Goal: Task Accomplishment & Management: Complete application form

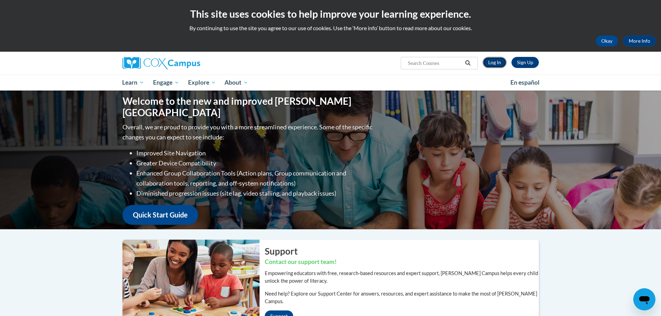
click at [487, 62] on link "Log In" at bounding box center [494, 62] width 24 height 11
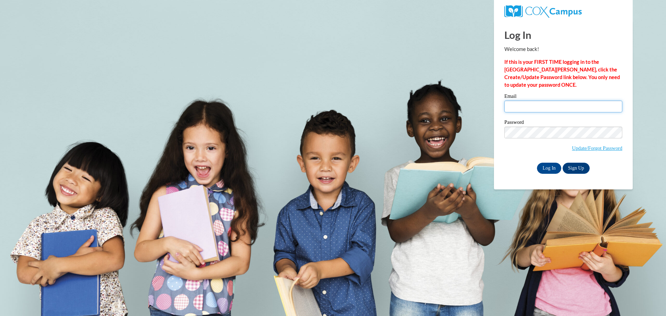
click at [555, 105] on input "Email" at bounding box center [563, 107] width 118 height 12
type input "braunl@prescott.k12.wi.us"
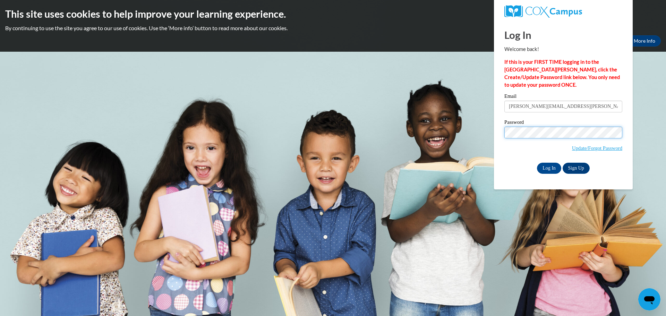
click at [537, 163] on input "Log In" at bounding box center [549, 168] width 24 height 11
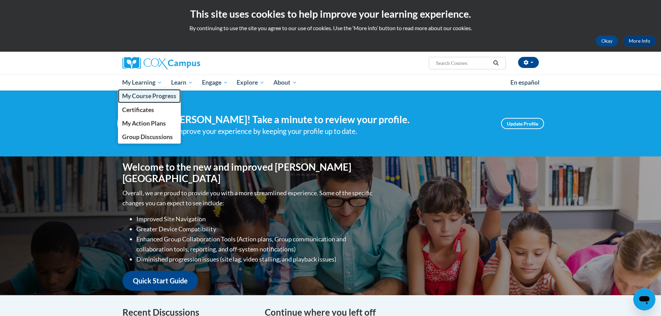
click at [146, 94] on span "My Course Progress" at bounding box center [149, 95] width 54 height 7
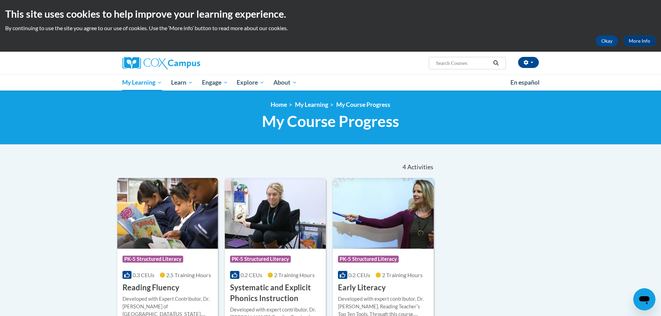
scroll to position [69, 0]
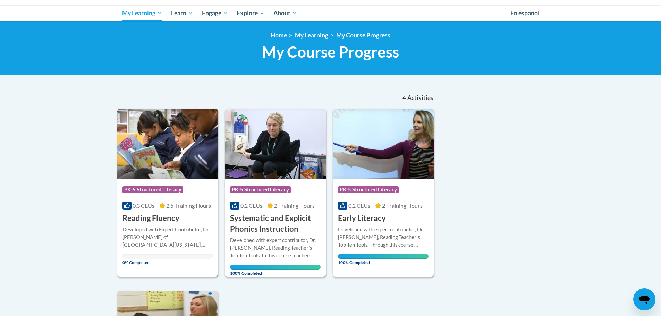
click at [153, 176] on img at bounding box center [167, 144] width 101 height 71
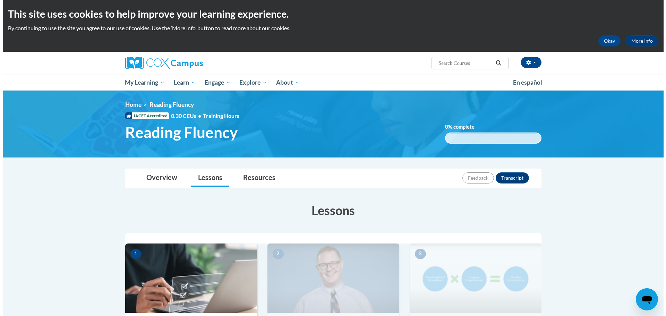
scroll to position [69, 0]
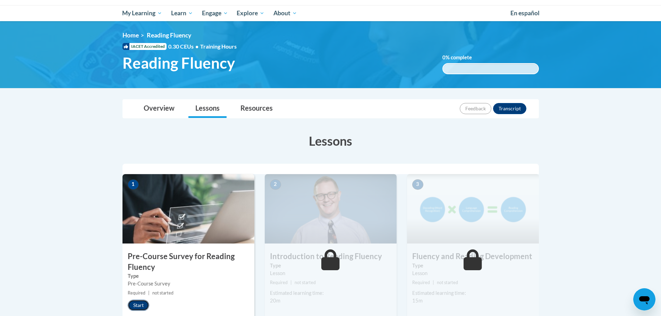
click at [134, 307] on button "Start" at bounding box center [139, 305] width 22 height 11
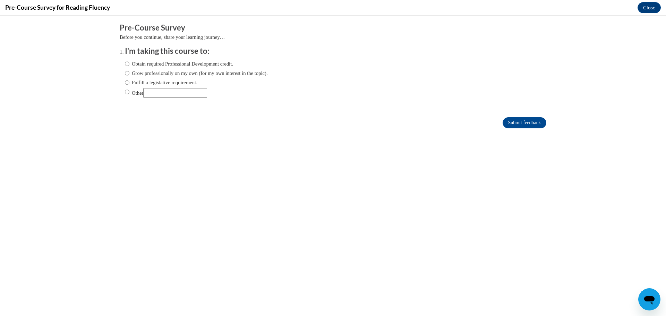
scroll to position [0, 0]
click at [125, 82] on input "Fulfill a legislative requirement." at bounding box center [127, 83] width 5 height 8
radio input "true"
click at [514, 119] on input "Submit feedback" at bounding box center [525, 122] width 44 height 11
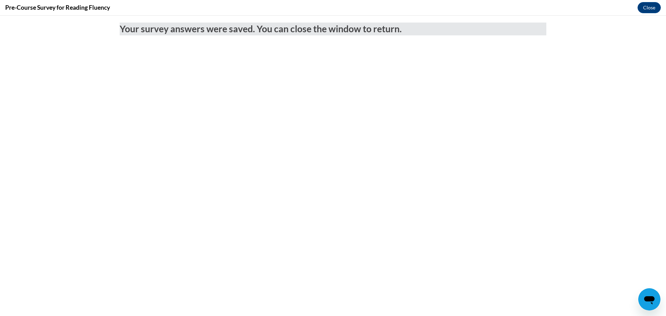
click at [651, 1] on div "Pre-Course Survey for Reading Fluency Close" at bounding box center [333, 8] width 666 height 16
click at [649, 9] on button "Close" at bounding box center [648, 7] width 23 height 11
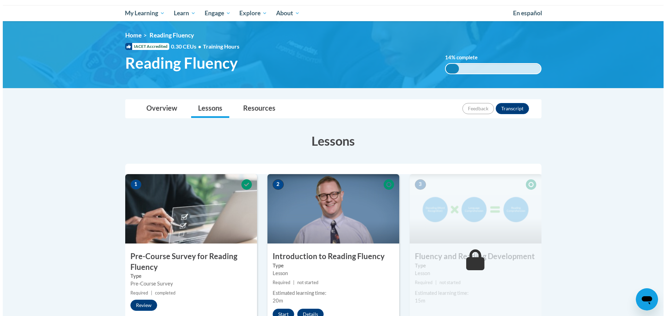
scroll to position [104, 0]
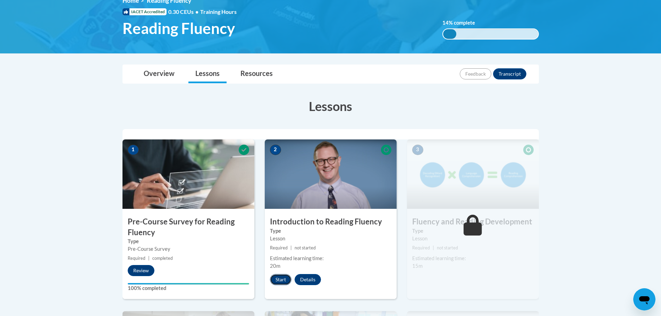
click at [272, 279] on button "Start" at bounding box center [281, 279] width 22 height 11
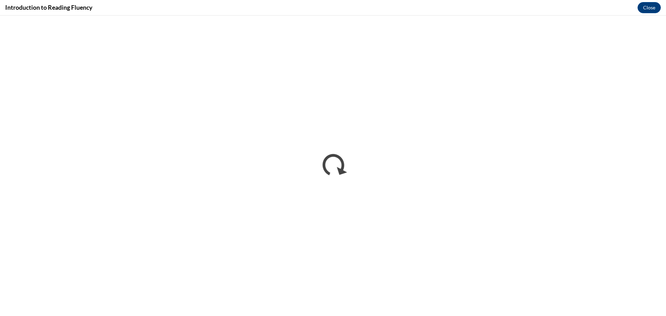
scroll to position [0, 0]
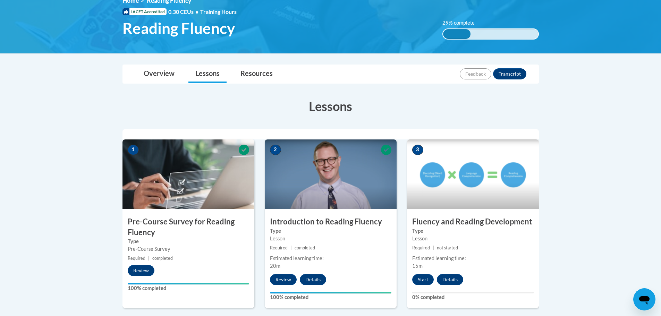
scroll to position [139, 0]
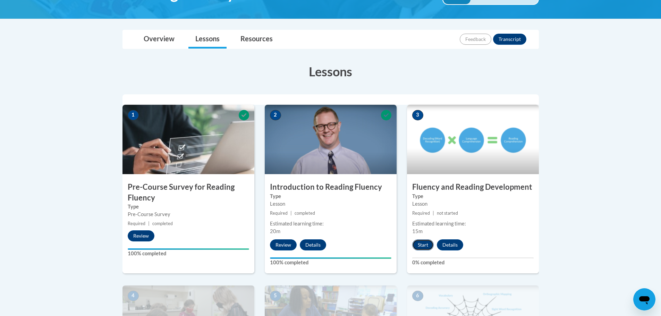
click at [418, 245] on button "Start" at bounding box center [423, 244] width 22 height 11
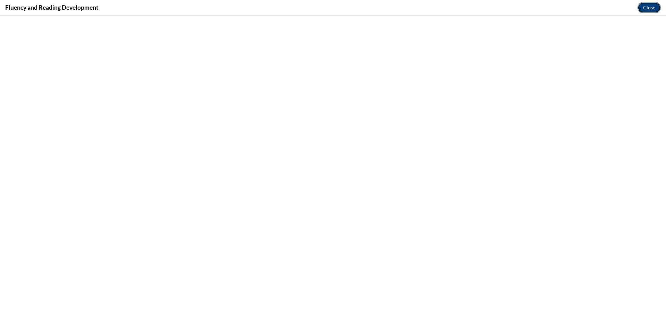
click at [653, 6] on button "Close" at bounding box center [648, 7] width 23 height 11
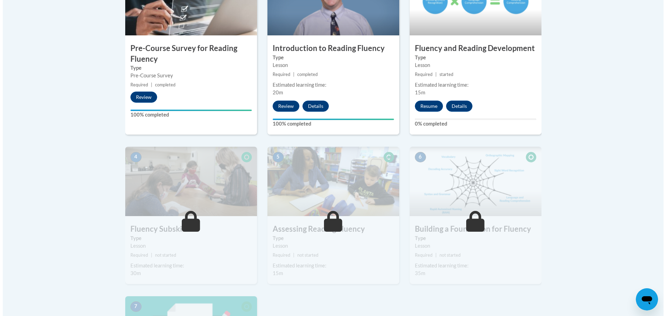
scroll to position [173, 0]
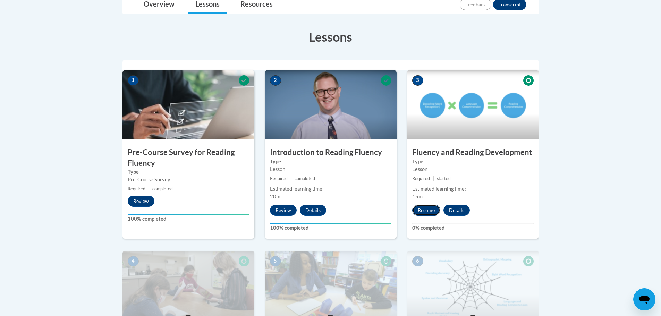
click at [426, 212] on button "Resume" at bounding box center [426, 210] width 28 height 11
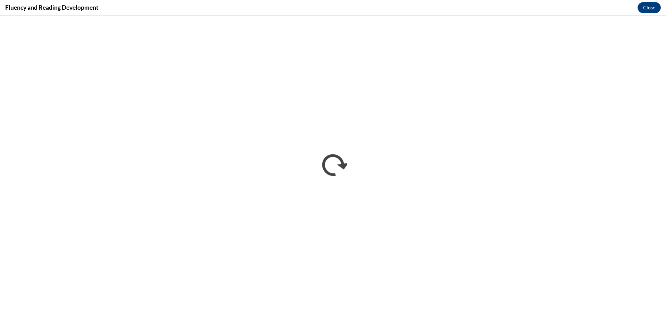
scroll to position [0, 0]
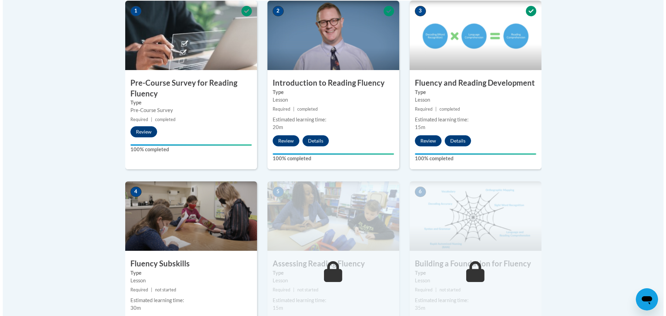
scroll to position [277, 0]
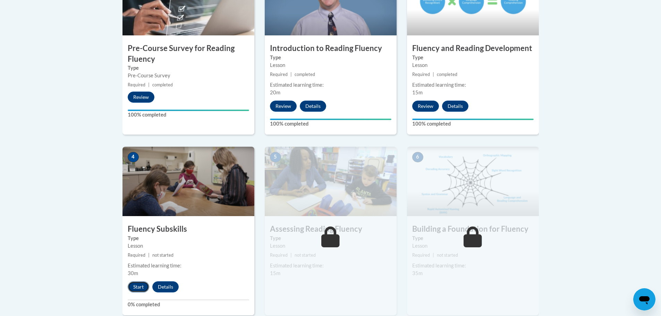
click at [132, 286] on button "Start" at bounding box center [139, 286] width 22 height 11
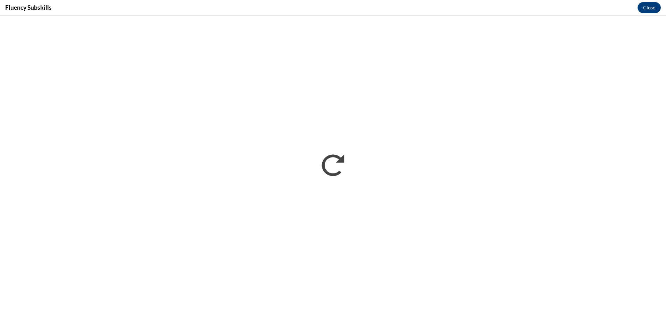
scroll to position [0, 0]
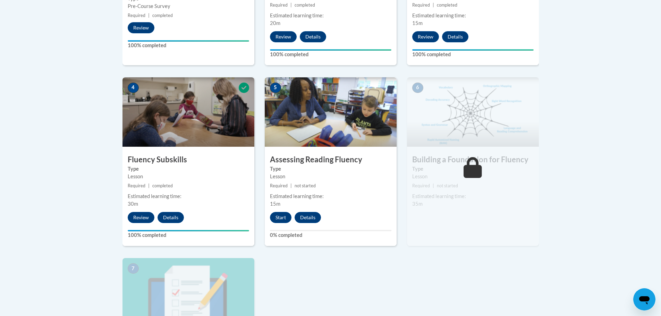
scroll to position [382, 0]
